Goal: Task Accomplishment & Management: Use online tool/utility

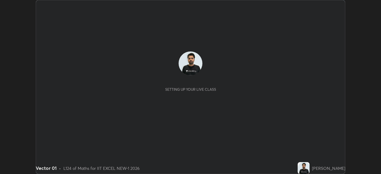
scroll to position [174, 381]
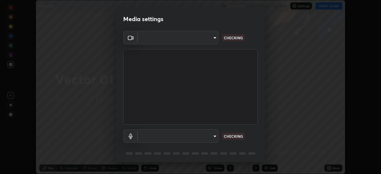
click at [194, 40] on body "Erase all Vector 01 Recording CLASS STARTS IN 1 MIN Settings START CLASS Settin…" at bounding box center [190, 87] width 381 height 174
click at [192, 39] on div at bounding box center [190, 87] width 381 height 174
type input "4d63cd10dcc1379e9927399513255d12d620b7bbb39ca773e0f9116a90128a71"
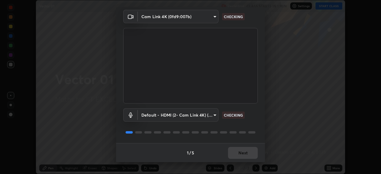
click at [179, 115] on body "Erase all Vector 01 Recording CLASS STARTS IN 1 MIN Settings START CLASS Settin…" at bounding box center [190, 87] width 381 height 174
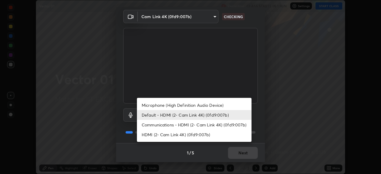
click at [171, 136] on li "HDMI (2- Cam Link 4K) (0fd9:007b)" at bounding box center [194, 135] width 115 height 10
type input "6ffb47fb851f2b5fd4122b4f50b1e702015d3d597fec63146905f50527deba24"
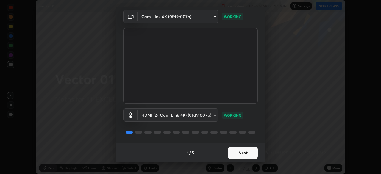
click at [244, 152] on button "Next" at bounding box center [243, 153] width 30 height 12
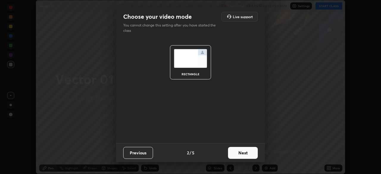
click at [246, 155] on button "Next" at bounding box center [243, 153] width 30 height 12
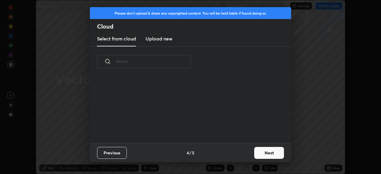
click at [255, 155] on button "Next" at bounding box center [269, 153] width 30 height 12
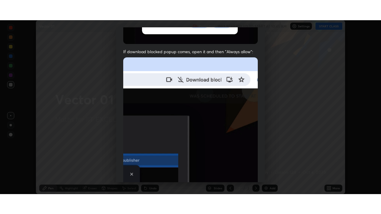
scroll to position [143, 0]
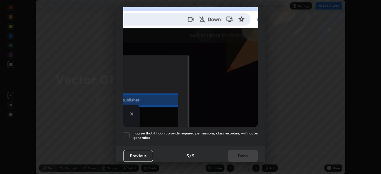
click at [133, 133] on div "I agree that if I don't provide required permissions, class recording will not …" at bounding box center [190, 135] width 135 height 7
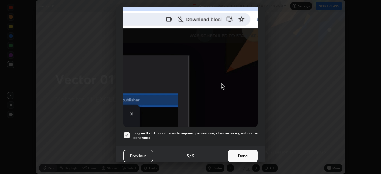
click at [237, 151] on button "Done" at bounding box center [243, 156] width 30 height 12
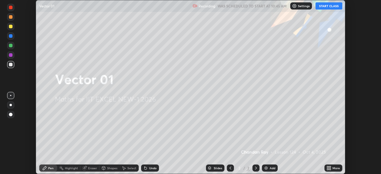
click at [330, 169] on icon at bounding box center [329, 169] width 1 height 1
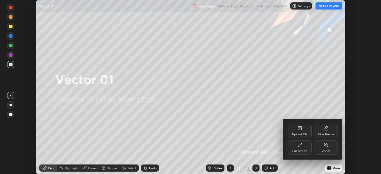
click at [300, 154] on div "Full screen" at bounding box center [300, 148] width 24 height 14
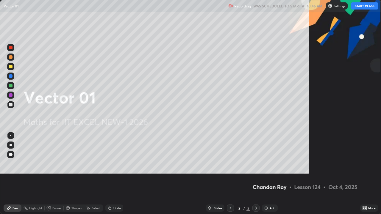
scroll to position [214, 381]
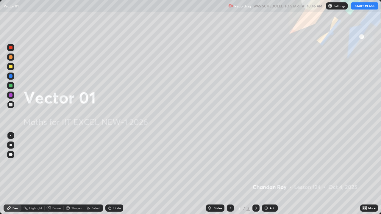
click at [331, 7] on img at bounding box center [330, 6] width 5 height 5
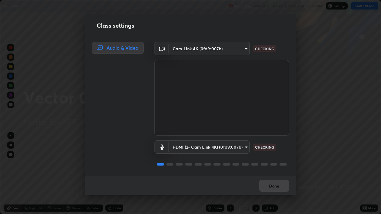
scroll to position [1, 0]
click at [272, 174] on button "Done" at bounding box center [274, 186] width 30 height 12
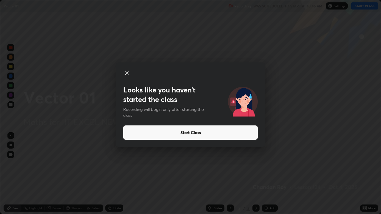
click at [187, 131] on button "Start Class" at bounding box center [190, 133] width 135 height 14
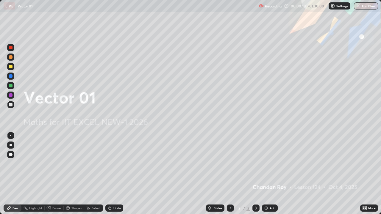
click at [369, 174] on div "More" at bounding box center [371, 208] width 7 height 3
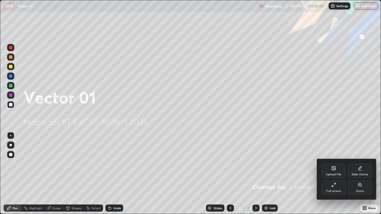
click at [335, 174] on div "Upload File" at bounding box center [333, 174] width 15 height 3
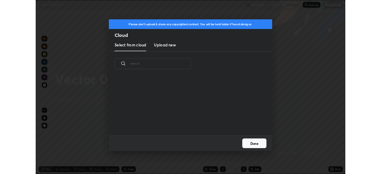
scroll to position [73, 191]
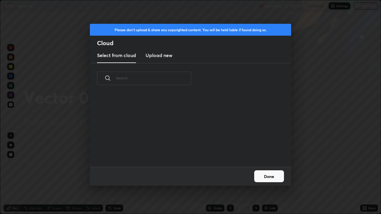
click at [160, 58] on h3 "Upload new" at bounding box center [159, 55] width 27 height 7
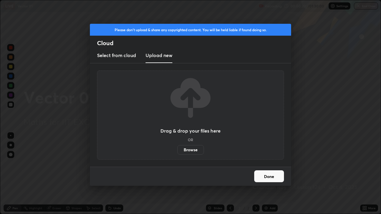
click at [188, 149] on label "Browse" at bounding box center [190, 150] width 26 height 10
click at [177, 149] on input "Browse" at bounding box center [177, 150] width 0 height 10
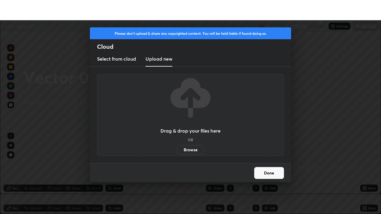
scroll to position [29600, 29393]
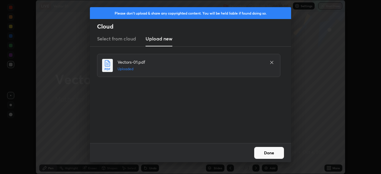
click at [266, 149] on button "Done" at bounding box center [269, 153] width 30 height 12
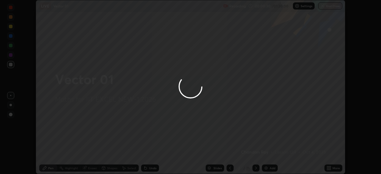
click at [330, 167] on icon at bounding box center [329, 166] width 1 height 1
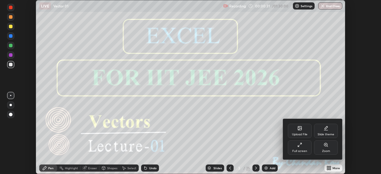
click at [295, 148] on div "Full screen" at bounding box center [300, 148] width 24 height 14
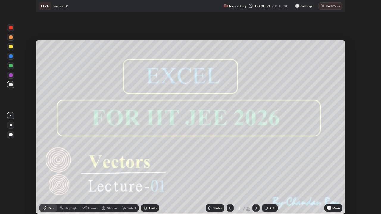
scroll to position [214, 381]
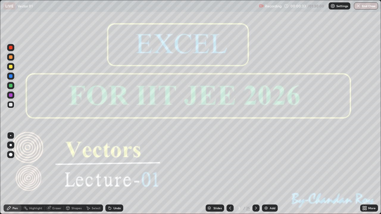
click at [256, 174] on icon at bounding box center [256, 208] width 5 height 5
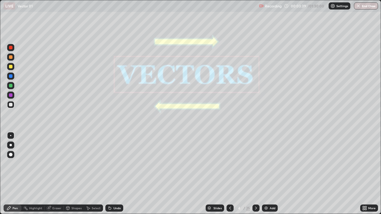
click at [258, 174] on div at bounding box center [255, 208] width 7 height 7
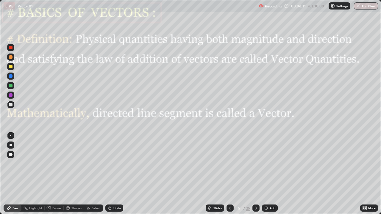
click at [75, 174] on div "Shapes" at bounding box center [76, 208] width 10 height 3
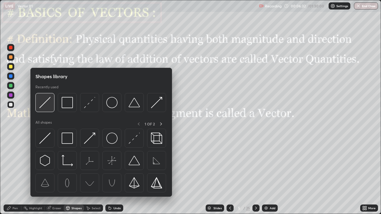
click at [46, 102] on img at bounding box center [44, 102] width 11 height 11
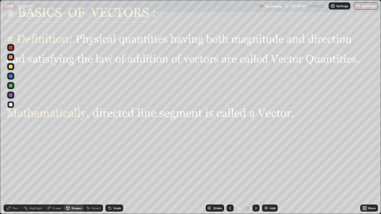
click at [74, 174] on div "Shapes" at bounding box center [74, 208] width 20 height 7
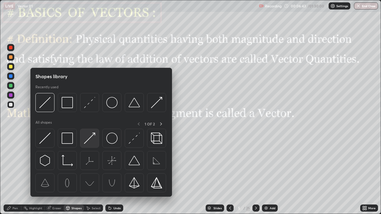
click at [90, 136] on img at bounding box center [89, 138] width 11 height 11
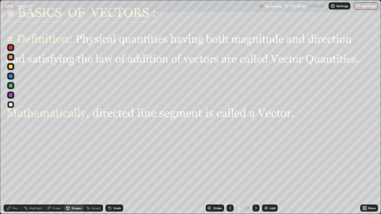
click at [10, 95] on div at bounding box center [11, 95] width 4 height 4
click at [12, 174] on div "Pen" at bounding box center [13, 208] width 18 height 7
click at [10, 86] on div at bounding box center [11, 86] width 4 height 4
click at [13, 98] on div at bounding box center [10, 95] width 7 height 7
click at [57, 174] on div "Eraser" at bounding box center [56, 208] width 9 height 3
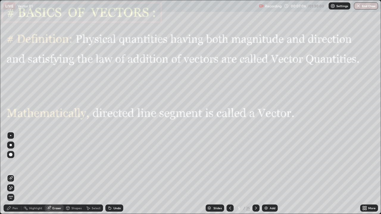
click at [10, 174] on icon at bounding box center [9, 186] width 1 height 1
click at [95, 174] on div "Select" at bounding box center [96, 208] width 9 height 3
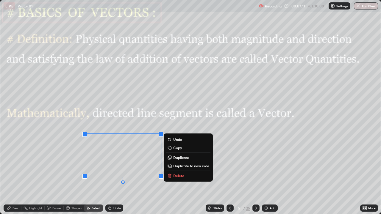
click at [50, 157] on div "0 ° Undo Copy Duplicate Duplicate to new slide Delete" at bounding box center [190, 107] width 381 height 214
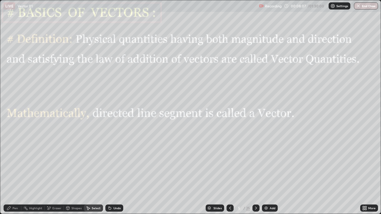
click at [259, 174] on div at bounding box center [255, 208] width 7 height 7
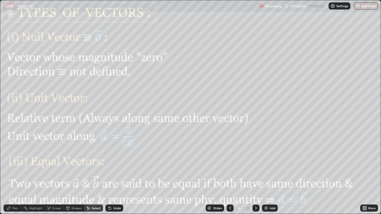
click at [18, 174] on div "Pen" at bounding box center [13, 208] width 18 height 7
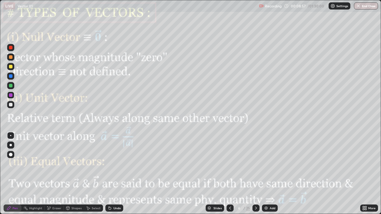
click at [11, 95] on div at bounding box center [11, 95] width 4 height 4
click at [75, 174] on div "Shapes" at bounding box center [76, 208] width 10 height 3
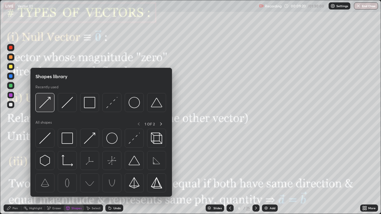
click at [46, 98] on img at bounding box center [44, 102] width 11 height 11
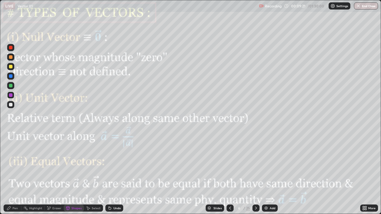
click at [11, 95] on div at bounding box center [11, 95] width 4 height 4
click at [14, 174] on div "Pen" at bounding box center [15, 208] width 5 height 3
click at [10, 93] on div at bounding box center [10, 95] width 7 height 7
click at [9, 86] on div at bounding box center [11, 86] width 4 height 4
click at [77, 174] on div "Shapes" at bounding box center [76, 208] width 10 height 3
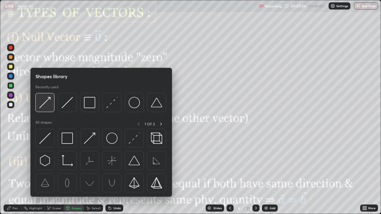
click at [51, 101] on div at bounding box center [44, 102] width 19 height 19
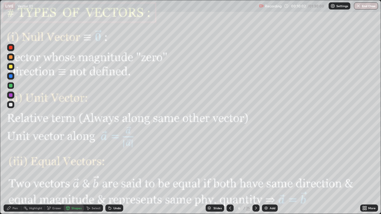
click at [13, 174] on div "Pen" at bounding box center [13, 208] width 18 height 7
click at [258, 174] on div at bounding box center [255, 208] width 7 height 7
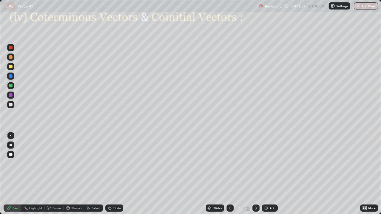
click at [71, 174] on div "Shapes" at bounding box center [74, 208] width 20 height 7
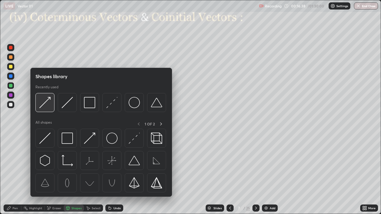
click at [46, 104] on img at bounding box center [44, 102] width 11 height 11
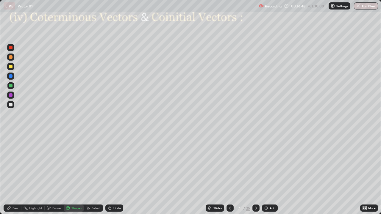
click at [15, 174] on div "Pen" at bounding box center [15, 208] width 5 height 3
click at [14, 94] on div at bounding box center [10, 95] width 7 height 7
click at [93, 174] on div "Select" at bounding box center [96, 208] width 9 height 3
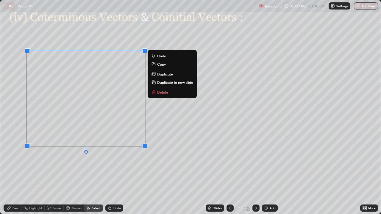
click at [64, 170] on div "0 ° Undo Copy Duplicate Duplicate to new slide Delete" at bounding box center [190, 107] width 381 height 214
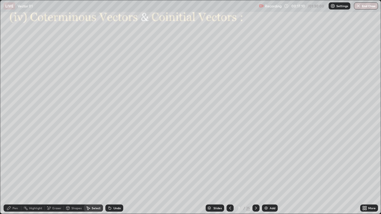
click at [73, 174] on div "Shapes" at bounding box center [74, 208] width 20 height 7
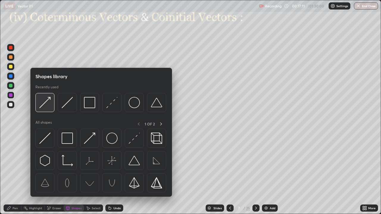
click at [43, 104] on img at bounding box center [44, 102] width 11 height 11
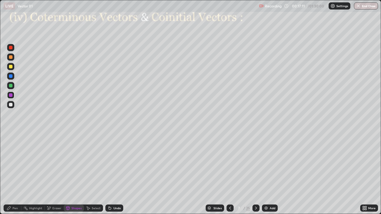
click at [11, 96] on div at bounding box center [11, 95] width 4 height 4
click at [117, 174] on div "Undo" at bounding box center [116, 208] width 7 height 3
click at [13, 174] on div "Pen" at bounding box center [15, 208] width 5 height 3
click at [12, 174] on div "Pen" at bounding box center [13, 208] width 18 height 7
click at [11, 105] on div at bounding box center [11, 105] width 4 height 4
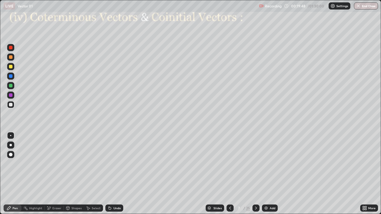
click at [255, 174] on icon at bounding box center [256, 208] width 5 height 5
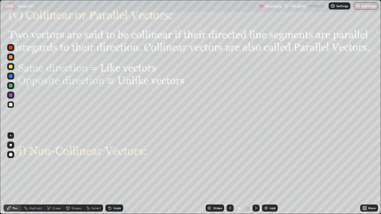
click at [76, 174] on div "Shapes" at bounding box center [76, 208] width 10 height 3
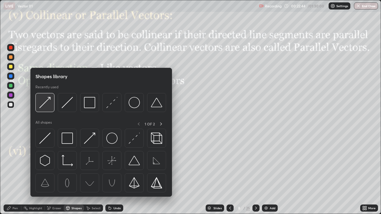
click at [47, 102] on img at bounding box center [44, 102] width 11 height 11
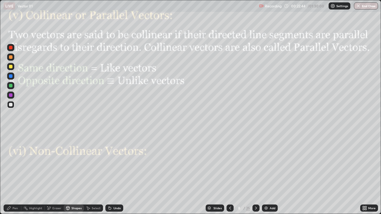
click at [13, 96] on div at bounding box center [10, 95] width 7 height 7
click at [73, 174] on div "Shapes" at bounding box center [76, 208] width 10 height 3
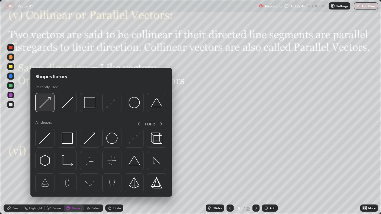
click at [46, 102] on img at bounding box center [44, 102] width 11 height 11
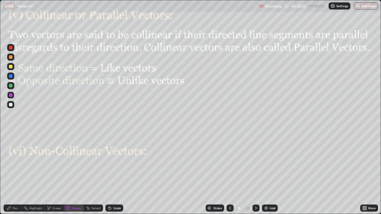
click at [11, 86] on div at bounding box center [11, 86] width 4 height 4
click at [15, 174] on div "Pen" at bounding box center [15, 208] width 5 height 3
click at [11, 105] on div at bounding box center [11, 105] width 4 height 4
click at [73, 174] on div "Shapes" at bounding box center [76, 208] width 10 height 3
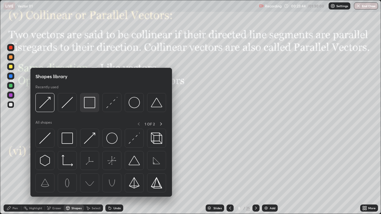
click at [89, 105] on img at bounding box center [89, 102] width 11 height 11
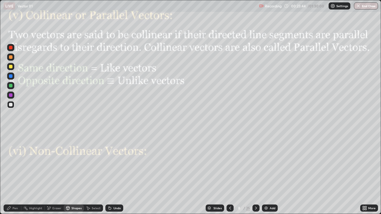
click at [11, 96] on div at bounding box center [11, 95] width 4 height 4
click at [13, 174] on div "Pen" at bounding box center [15, 208] width 5 height 3
click at [12, 77] on div at bounding box center [11, 76] width 4 height 4
click at [76, 174] on div "Shapes" at bounding box center [74, 208] width 20 height 7
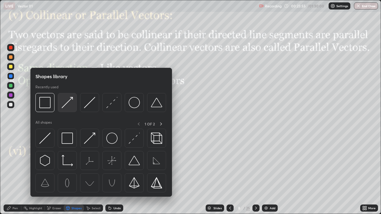
click at [68, 104] on img at bounding box center [67, 102] width 11 height 11
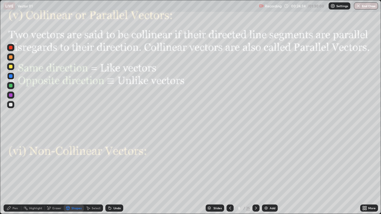
click at [73, 174] on div "Shapes" at bounding box center [76, 208] width 10 height 3
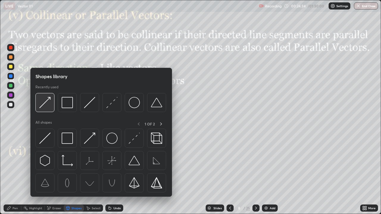
click at [47, 105] on img at bounding box center [44, 102] width 11 height 11
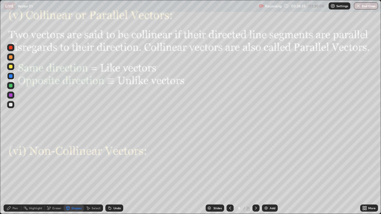
click at [13, 97] on div at bounding box center [10, 95] width 7 height 7
click at [9, 77] on div at bounding box center [10, 76] width 7 height 7
click at [11, 174] on icon at bounding box center [9, 208] width 5 height 5
click at [111, 174] on icon at bounding box center [109, 208] width 5 height 5
click at [112, 174] on div "Undo" at bounding box center [114, 208] width 18 height 7
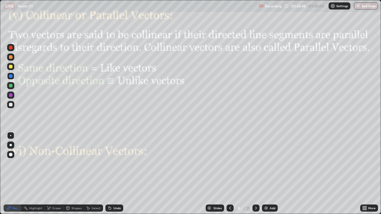
click at [113, 174] on div "Undo" at bounding box center [114, 208] width 18 height 7
click at [11, 104] on div at bounding box center [11, 105] width 4 height 4
click at [10, 95] on div at bounding box center [11, 95] width 4 height 4
click at [256, 174] on icon at bounding box center [256, 208] width 2 height 3
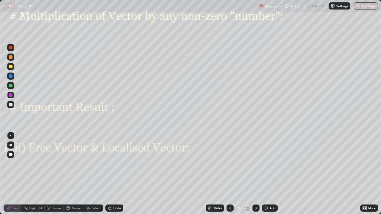
click at [230, 174] on icon at bounding box center [230, 208] width 5 height 5
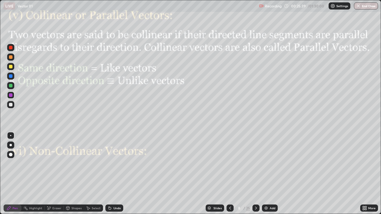
click at [9, 174] on icon at bounding box center [9, 209] width 4 height 4
click at [12, 78] on div at bounding box center [10, 76] width 7 height 7
click at [14, 97] on div at bounding box center [10, 95] width 7 height 7
click at [9, 77] on div at bounding box center [11, 76] width 4 height 4
click at [10, 59] on div at bounding box center [11, 57] width 4 height 4
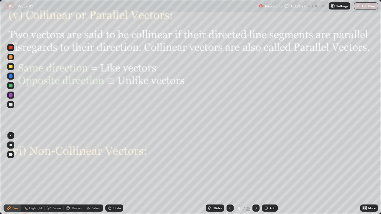
click at [10, 86] on div at bounding box center [11, 86] width 4 height 4
click at [14, 104] on div at bounding box center [10, 104] width 7 height 7
click at [255, 174] on icon at bounding box center [256, 208] width 5 height 5
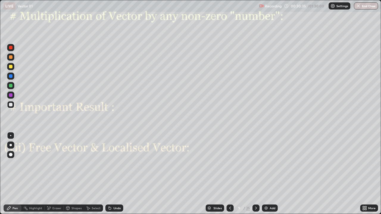
click at [16, 174] on div "Pen" at bounding box center [15, 208] width 5 height 3
click at [10, 98] on div at bounding box center [10, 95] width 7 height 7
click at [10, 68] on div at bounding box center [11, 67] width 4 height 4
click at [115, 174] on div "Undo" at bounding box center [114, 208] width 18 height 7
click at [10, 87] on div at bounding box center [11, 86] width 4 height 4
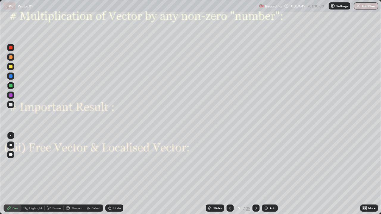
click at [230, 174] on icon at bounding box center [230, 208] width 5 height 5
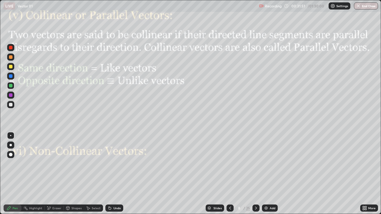
click at [93, 174] on div "Select" at bounding box center [96, 208] width 9 height 3
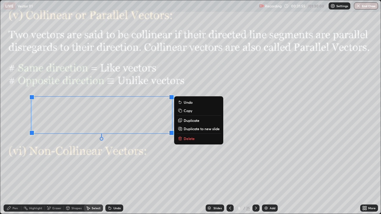
click at [185, 111] on p "Copy" at bounding box center [188, 110] width 9 height 5
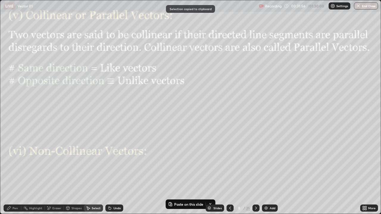
click at [254, 174] on icon at bounding box center [256, 208] width 5 height 5
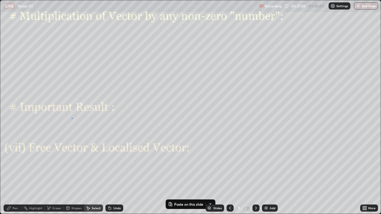
click at [72, 118] on div "0 ° Undo Copy Paste here Duplicate Duplicate to new slide Delete" at bounding box center [190, 107] width 381 height 214
click at [92, 132] on p "Paste here" at bounding box center [97, 132] width 18 height 5
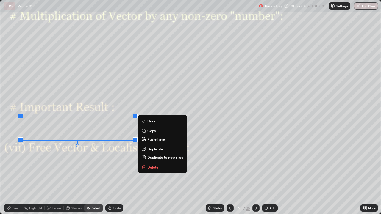
click at [46, 174] on div "0 ° Undo Copy Paste here Duplicate Duplicate to new slide Delete" at bounding box center [190, 107] width 381 height 214
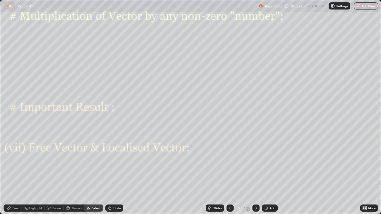
click at [54, 174] on div "Eraser" at bounding box center [56, 208] width 9 height 3
click at [13, 174] on div "Pen" at bounding box center [13, 208] width 18 height 7
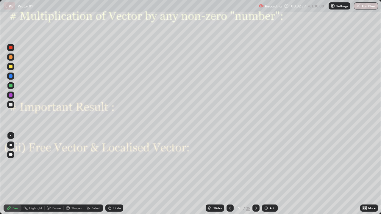
click at [76, 174] on div "Shapes" at bounding box center [76, 208] width 10 height 3
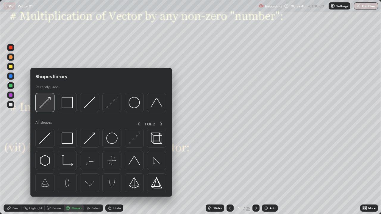
click at [51, 104] on div at bounding box center [44, 102] width 19 height 19
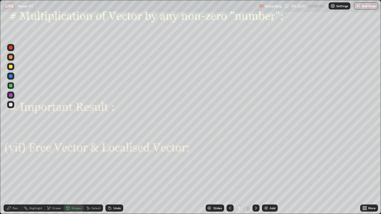
click at [13, 96] on div at bounding box center [10, 95] width 7 height 7
click at [112, 174] on div "Undo" at bounding box center [114, 208] width 18 height 7
click at [92, 174] on div "Select" at bounding box center [96, 208] width 9 height 3
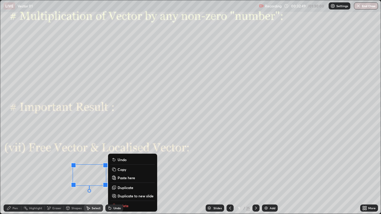
click at [123, 174] on p "Duplicate" at bounding box center [126, 187] width 16 height 5
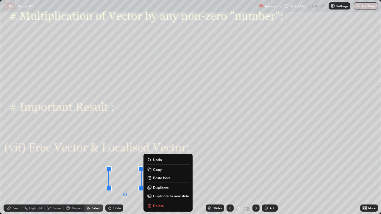
click at [44, 174] on div "0 ° Undo Copy Paste here Duplicate Duplicate to new slide Delete" at bounding box center [190, 107] width 381 height 214
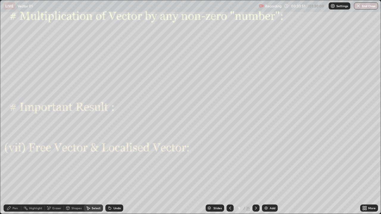
click at [73, 174] on div "Shapes" at bounding box center [76, 208] width 10 height 3
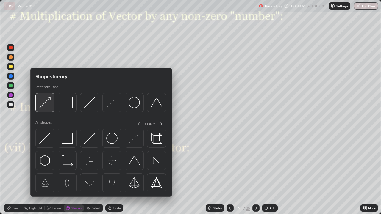
click at [48, 104] on img at bounding box center [44, 102] width 11 height 11
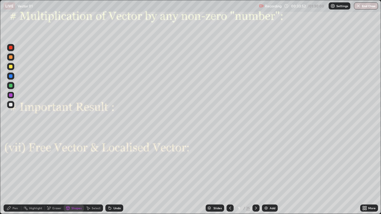
click at [14, 96] on div at bounding box center [10, 95] width 7 height 7
click at [11, 86] on div at bounding box center [11, 86] width 4 height 4
click at [11, 77] on div at bounding box center [11, 76] width 4 height 4
click at [14, 174] on div "Pen" at bounding box center [15, 208] width 5 height 3
click at [12, 106] on div at bounding box center [11, 105] width 4 height 4
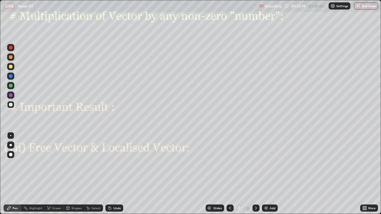
click at [10, 59] on div at bounding box center [11, 57] width 4 height 4
click at [74, 174] on div "Shapes" at bounding box center [76, 208] width 10 height 3
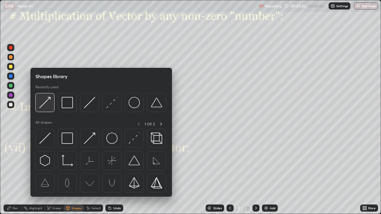
click at [49, 102] on img at bounding box center [44, 102] width 11 height 11
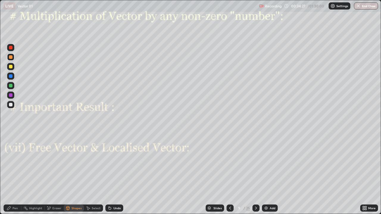
click at [12, 104] on div at bounding box center [11, 105] width 4 height 4
click at [113, 174] on div "Undo" at bounding box center [116, 208] width 7 height 3
click at [12, 174] on div "Pen" at bounding box center [13, 208] width 18 height 7
click at [60, 174] on div "Eraser" at bounding box center [56, 208] width 9 height 3
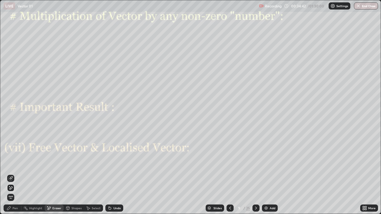
click at [12, 174] on icon at bounding box center [11, 188] width 3 height 3
click at [115, 174] on div "Undo" at bounding box center [116, 208] width 7 height 3
click at [113, 174] on div "Undo" at bounding box center [114, 208] width 18 height 7
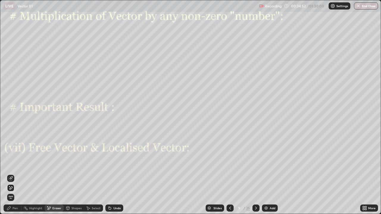
click at [112, 174] on div "Undo" at bounding box center [114, 208] width 18 height 7
click at [92, 174] on div "Select" at bounding box center [96, 208] width 9 height 3
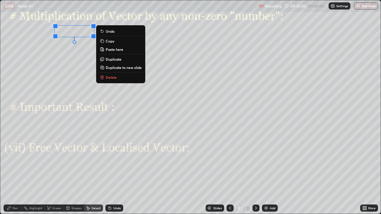
click at [75, 174] on div "Shapes" at bounding box center [76, 208] width 10 height 3
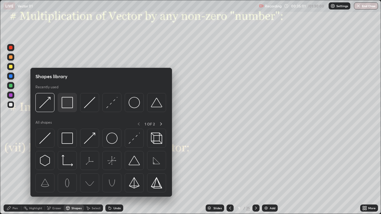
click at [71, 105] on img at bounding box center [67, 102] width 11 height 11
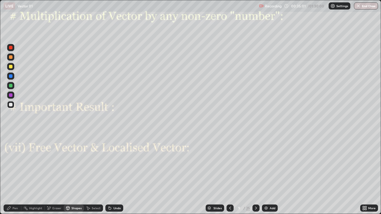
click at [12, 105] on div at bounding box center [11, 105] width 4 height 4
click at [258, 174] on div at bounding box center [255, 208] width 7 height 7
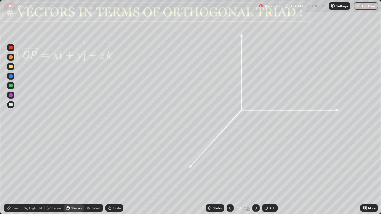
click at [15, 174] on div "Pen" at bounding box center [15, 208] width 5 height 3
click at [11, 85] on div at bounding box center [11, 86] width 4 height 4
click at [76, 174] on div "Shapes" at bounding box center [76, 208] width 10 height 3
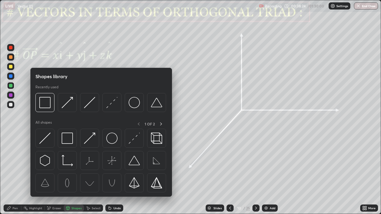
click at [11, 95] on div at bounding box center [11, 95] width 4 height 4
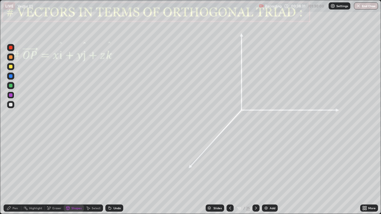
click at [115, 174] on div "Undo" at bounding box center [116, 208] width 7 height 3
click at [14, 174] on div "Pen" at bounding box center [15, 208] width 5 height 3
click at [10, 105] on div at bounding box center [11, 105] width 4 height 4
click at [11, 86] on div at bounding box center [11, 86] width 4 height 4
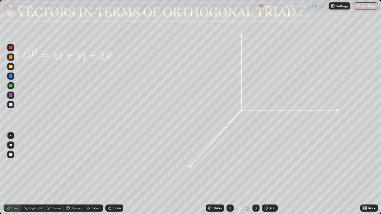
click at [79, 174] on div "Shapes" at bounding box center [76, 208] width 10 height 3
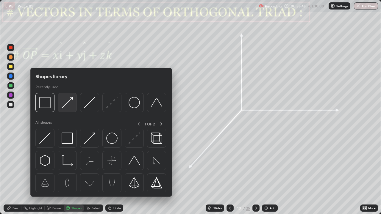
click at [68, 100] on img at bounding box center [67, 102] width 11 height 11
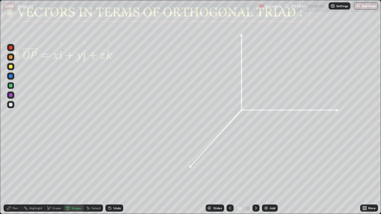
click at [20, 174] on div "Pen" at bounding box center [13, 208] width 18 height 7
click at [12, 76] on div at bounding box center [11, 76] width 4 height 4
click at [80, 174] on div "Shapes" at bounding box center [76, 208] width 10 height 3
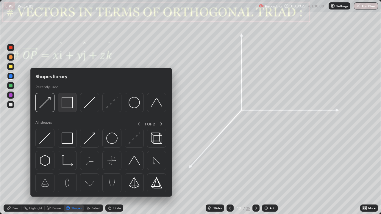
click at [71, 106] on img at bounding box center [67, 102] width 11 height 11
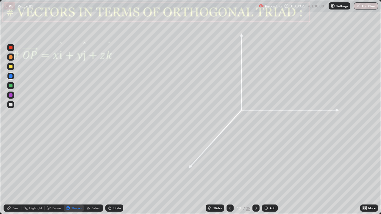
click at [13, 94] on div at bounding box center [10, 95] width 7 height 7
click at [16, 174] on div "Pen" at bounding box center [15, 208] width 5 height 3
click at [10, 58] on div at bounding box center [11, 57] width 4 height 4
click at [113, 174] on div "Undo" at bounding box center [114, 208] width 18 height 7
click at [76, 174] on div "Shapes" at bounding box center [76, 208] width 10 height 3
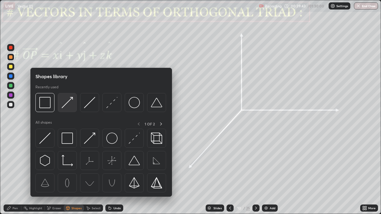
click at [66, 106] on img at bounding box center [67, 102] width 11 height 11
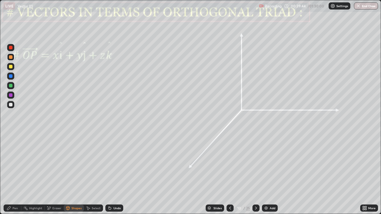
click at [12, 60] on div at bounding box center [10, 57] width 7 height 7
click at [10, 77] on div at bounding box center [11, 76] width 4 height 4
click at [117, 174] on div "Undo" at bounding box center [116, 208] width 7 height 3
click at [15, 174] on div "Pen" at bounding box center [15, 208] width 5 height 3
click at [74, 174] on div "Shapes" at bounding box center [76, 208] width 10 height 3
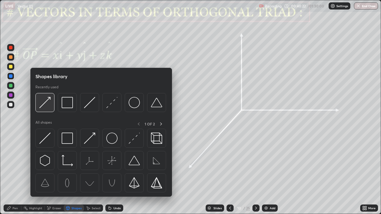
click at [49, 104] on img at bounding box center [44, 102] width 11 height 11
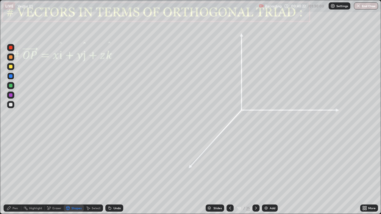
click at [11, 48] on div at bounding box center [11, 48] width 4 height 4
click at [15, 174] on div "Pen" at bounding box center [15, 208] width 5 height 3
click at [78, 174] on div "Shapes" at bounding box center [76, 208] width 10 height 3
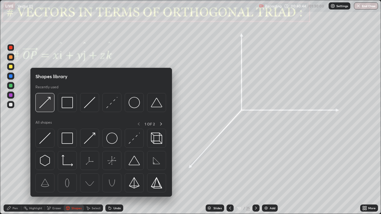
click at [46, 102] on img at bounding box center [44, 102] width 11 height 11
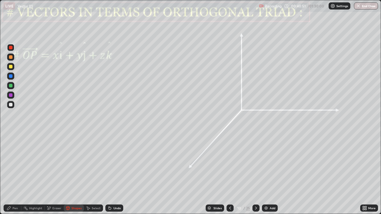
click at [15, 174] on div "Pen" at bounding box center [13, 208] width 18 height 7
click at [76, 174] on div "Shapes" at bounding box center [76, 208] width 10 height 3
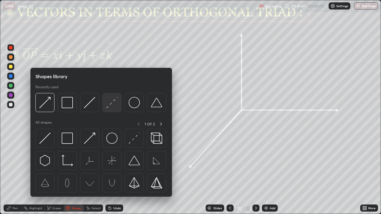
click at [107, 106] on img at bounding box center [111, 102] width 11 height 11
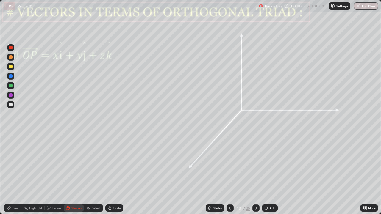
click at [76, 174] on div "Shapes" at bounding box center [76, 208] width 10 height 3
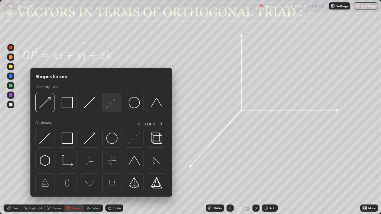
click at [110, 108] on img at bounding box center [111, 102] width 11 height 11
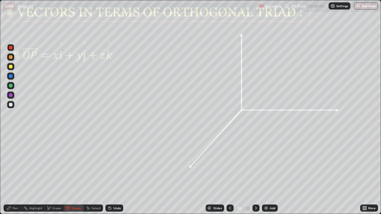
click at [55, 174] on div "Eraser" at bounding box center [56, 208] width 9 height 3
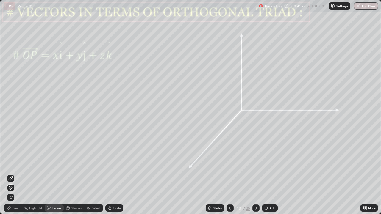
click at [11, 174] on icon at bounding box center [10, 178] width 5 height 5
click at [76, 174] on div "Shapes" at bounding box center [76, 208] width 10 height 3
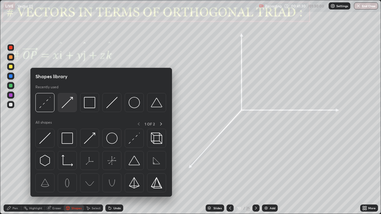
click at [70, 105] on img at bounding box center [67, 102] width 11 height 11
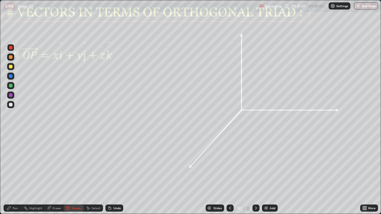
click at [12, 96] on div at bounding box center [11, 95] width 4 height 4
click at [17, 174] on div "Pen" at bounding box center [15, 208] width 5 height 3
click at [10, 87] on div at bounding box center [11, 86] width 4 height 4
click at [76, 174] on div "Shapes" at bounding box center [76, 208] width 10 height 3
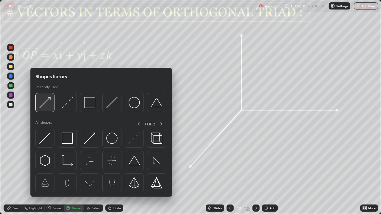
click at [52, 99] on div at bounding box center [44, 102] width 19 height 19
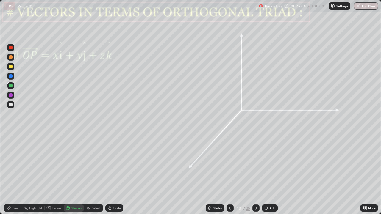
click at [77, 174] on div "Shapes" at bounding box center [76, 208] width 10 height 3
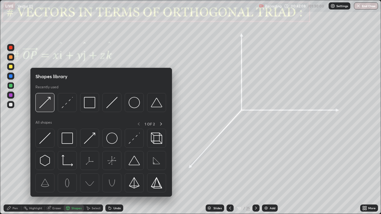
click at [45, 105] on img at bounding box center [44, 102] width 11 height 11
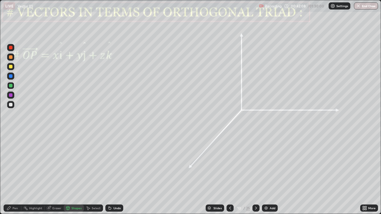
click at [13, 93] on div at bounding box center [10, 95] width 7 height 7
click at [57, 174] on div "Eraser" at bounding box center [56, 208] width 9 height 3
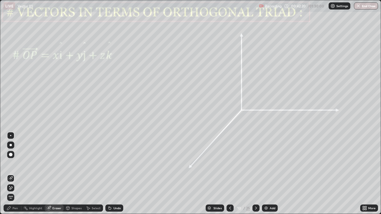
click at [11, 174] on icon at bounding box center [10, 188] width 5 height 5
click at [12, 174] on icon at bounding box center [10, 178] width 5 height 5
click at [15, 174] on div "Pen" at bounding box center [15, 208] width 5 height 3
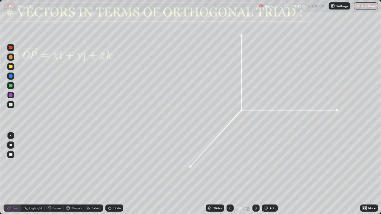
click at [13, 88] on div at bounding box center [10, 85] width 7 height 7
click at [115, 174] on div "Undo" at bounding box center [116, 208] width 7 height 3
click at [116, 174] on div "Undo" at bounding box center [116, 208] width 7 height 3
click at [256, 174] on icon at bounding box center [256, 208] width 5 height 5
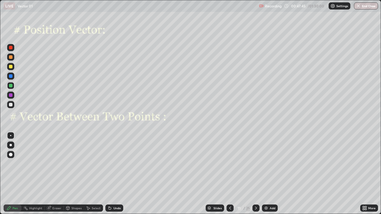
click at [258, 174] on div at bounding box center [255, 208] width 7 height 7
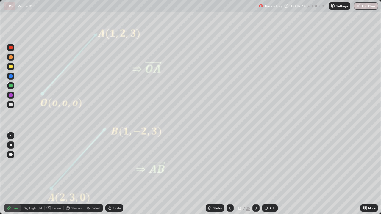
click at [230, 174] on icon at bounding box center [230, 208] width 5 height 5
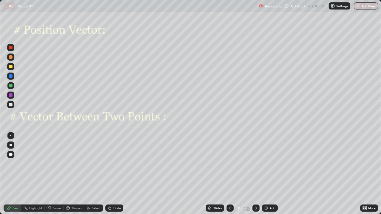
click at [76, 174] on div "Shapes" at bounding box center [74, 208] width 20 height 7
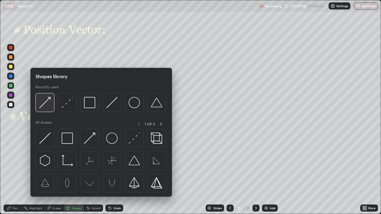
click at [45, 102] on img at bounding box center [44, 102] width 11 height 11
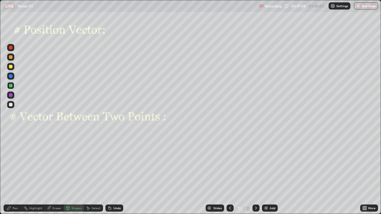
click at [14, 97] on div at bounding box center [10, 95] width 7 height 7
click at [14, 174] on div "Pen" at bounding box center [15, 208] width 5 height 3
click at [13, 96] on div at bounding box center [10, 95] width 7 height 7
click at [12, 85] on div at bounding box center [11, 86] width 4 height 4
click at [114, 174] on div "Undo" at bounding box center [114, 208] width 18 height 7
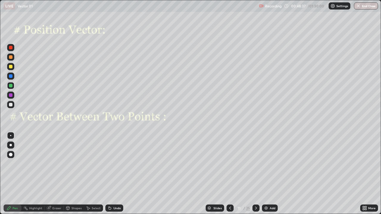
click at [114, 174] on div "Undo" at bounding box center [116, 208] width 7 height 3
click at [71, 174] on div "Shapes" at bounding box center [76, 208] width 10 height 3
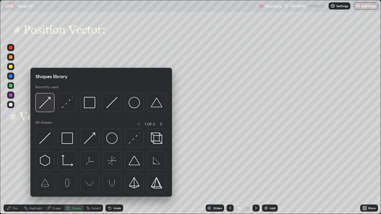
click at [48, 101] on img at bounding box center [44, 102] width 11 height 11
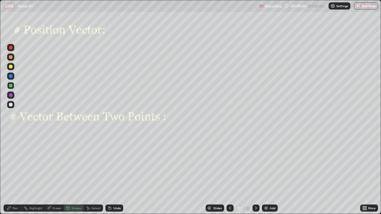
click at [13, 174] on div "Pen" at bounding box center [13, 208] width 18 height 7
click at [11, 95] on div at bounding box center [11, 95] width 4 height 4
click at [258, 174] on div at bounding box center [255, 208] width 7 height 7
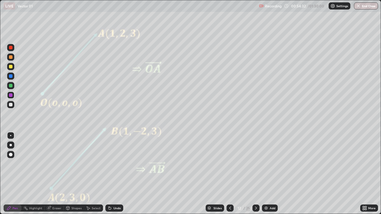
click at [11, 96] on div at bounding box center [11, 95] width 4 height 4
click at [119, 174] on div "Undo" at bounding box center [116, 208] width 7 height 3
click at [118, 174] on div "Undo" at bounding box center [116, 208] width 7 height 3
click at [258, 174] on div at bounding box center [255, 208] width 7 height 7
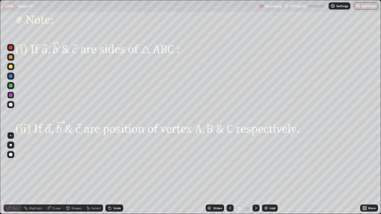
click at [74, 174] on div "Shapes" at bounding box center [76, 208] width 10 height 3
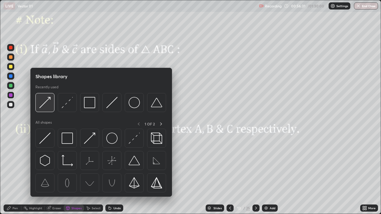
click at [49, 100] on img at bounding box center [44, 102] width 11 height 11
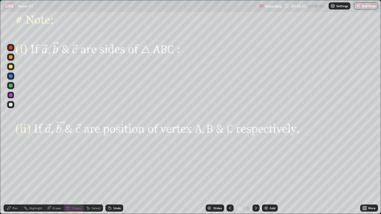
click at [12, 96] on div at bounding box center [11, 95] width 4 height 4
click at [16, 174] on div "Pen" at bounding box center [13, 208] width 18 height 7
click at [11, 86] on div at bounding box center [11, 86] width 4 height 4
click at [55, 174] on div "Eraser" at bounding box center [56, 208] width 9 height 3
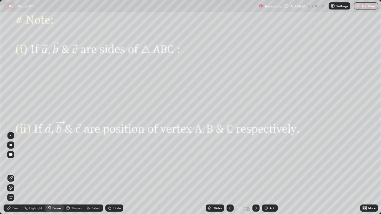
click at [17, 174] on div "Pen" at bounding box center [15, 208] width 5 height 3
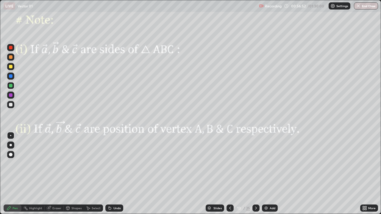
click at [11, 96] on div at bounding box center [11, 95] width 4 height 4
click at [10, 57] on div at bounding box center [11, 57] width 4 height 4
click at [76, 174] on div "Shapes" at bounding box center [76, 208] width 10 height 3
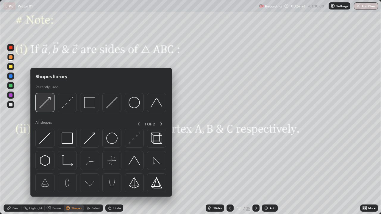
click at [47, 103] on img at bounding box center [44, 102] width 11 height 11
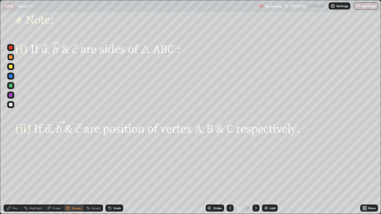
click at [112, 174] on div "Undo" at bounding box center [114, 208] width 18 height 7
click at [93, 174] on div "Select" at bounding box center [93, 208] width 19 height 7
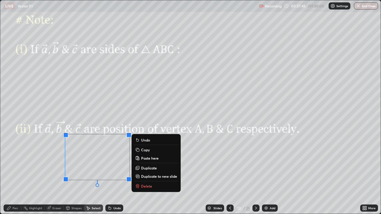
click at [51, 174] on div "0 ° Undo Copy Paste here Duplicate Duplicate to new slide Delete" at bounding box center [190, 107] width 381 height 214
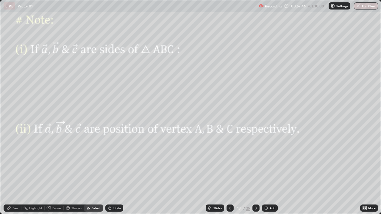
click at [14, 174] on div "Pen" at bounding box center [13, 208] width 18 height 7
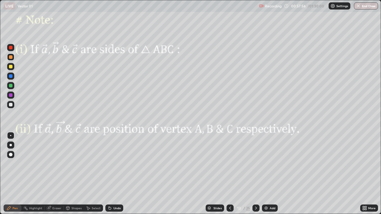
click at [10, 86] on div at bounding box center [11, 86] width 4 height 4
click at [73, 174] on div "Shapes" at bounding box center [76, 208] width 10 height 3
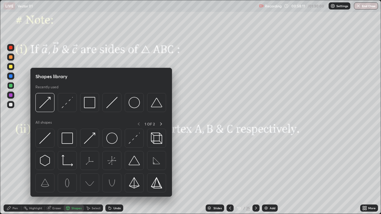
click at [10, 69] on div at bounding box center [10, 66] width 7 height 7
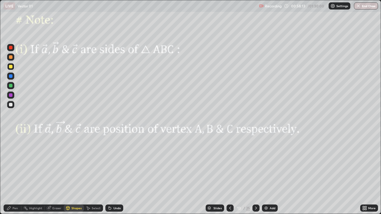
click at [14, 174] on div "Pen" at bounding box center [15, 208] width 5 height 3
click at [72, 174] on div "Shapes" at bounding box center [76, 208] width 10 height 3
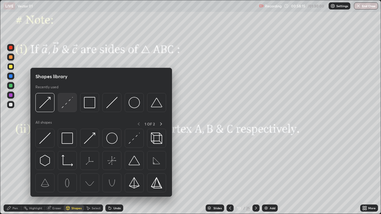
click at [64, 105] on img at bounding box center [67, 102] width 11 height 11
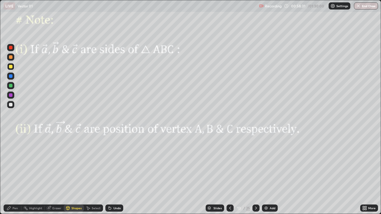
click at [14, 174] on div "Pen" at bounding box center [15, 208] width 5 height 3
click at [12, 68] on div at bounding box center [10, 66] width 7 height 7
click at [258, 174] on div at bounding box center [255, 208] width 7 height 7
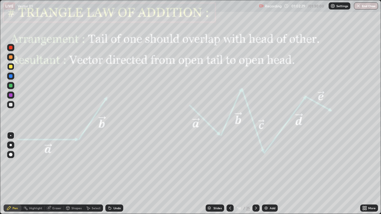
click at [259, 174] on div at bounding box center [255, 208] width 7 height 7
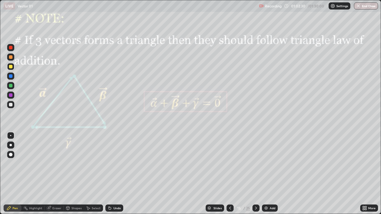
click at [255, 174] on icon at bounding box center [256, 208] width 5 height 5
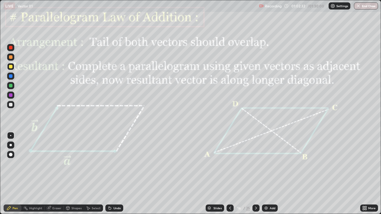
click at [258, 174] on div at bounding box center [255, 208] width 7 height 7
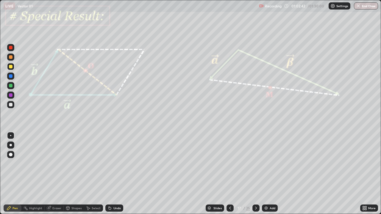
click at [258, 174] on div at bounding box center [255, 208] width 7 height 7
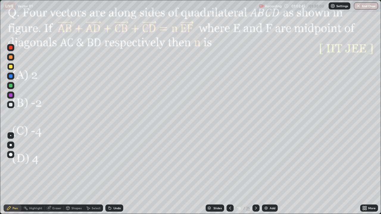
click at [232, 174] on icon at bounding box center [230, 208] width 5 height 5
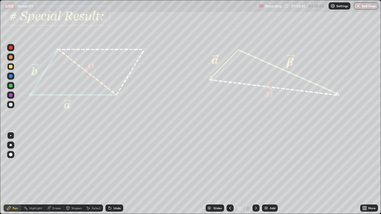
click at [230, 174] on icon at bounding box center [230, 208] width 5 height 5
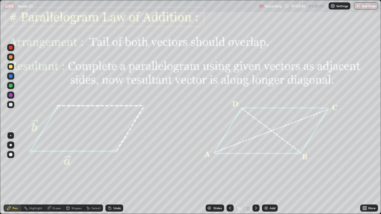
click at [230, 174] on icon at bounding box center [230, 208] width 5 height 5
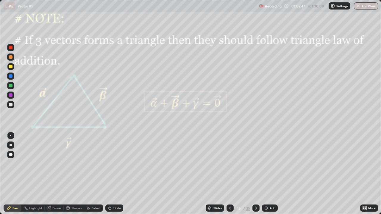
click at [232, 174] on icon at bounding box center [230, 208] width 5 height 5
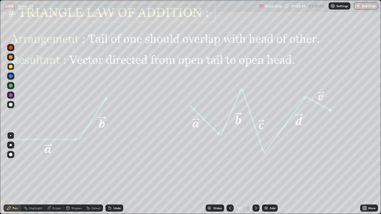
click at [230, 174] on icon at bounding box center [230, 208] width 5 height 5
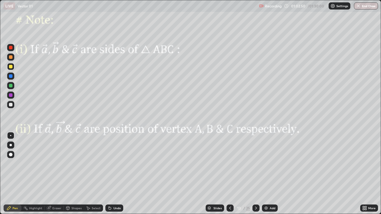
click at [258, 174] on div at bounding box center [255, 208] width 7 height 7
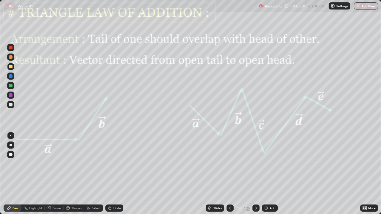
click at [230, 174] on icon at bounding box center [230, 208] width 5 height 5
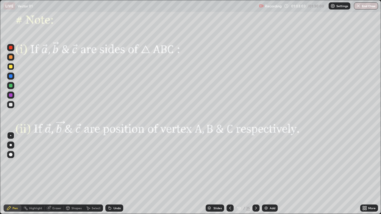
click at [256, 174] on icon at bounding box center [256, 208] width 5 height 5
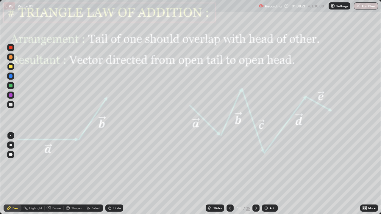
click at [369, 6] on button "End Class" at bounding box center [366, 5] width 24 height 7
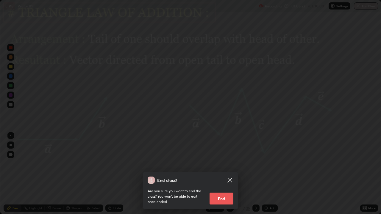
click at [223, 174] on button "End" at bounding box center [222, 199] width 24 height 12
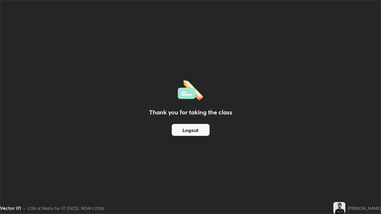
click at [197, 129] on button "Logout" at bounding box center [191, 130] width 38 height 12
